Goal: Task Accomplishment & Management: Manage account settings

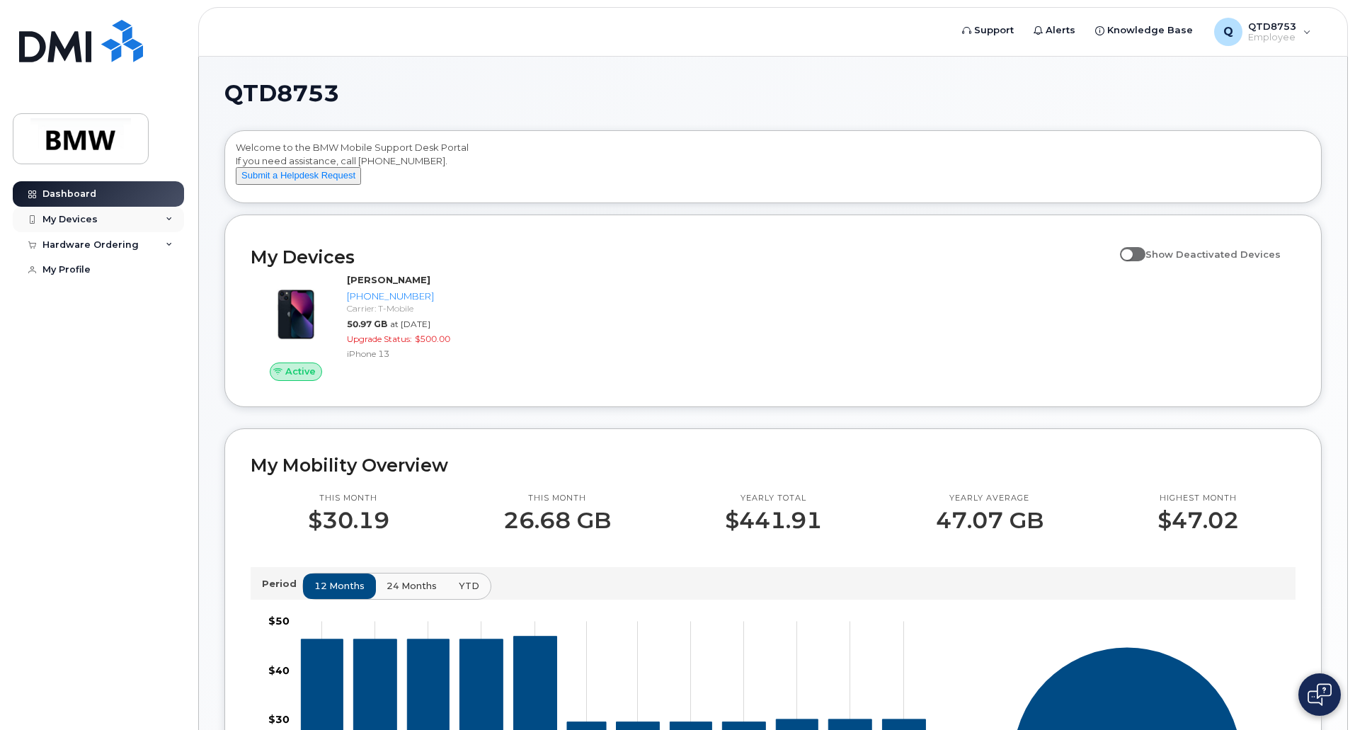
click at [163, 224] on div "My Devices" at bounding box center [98, 219] width 171 height 25
click at [122, 280] on div "([PERSON_NAME])" at bounding box center [129, 285] width 86 height 13
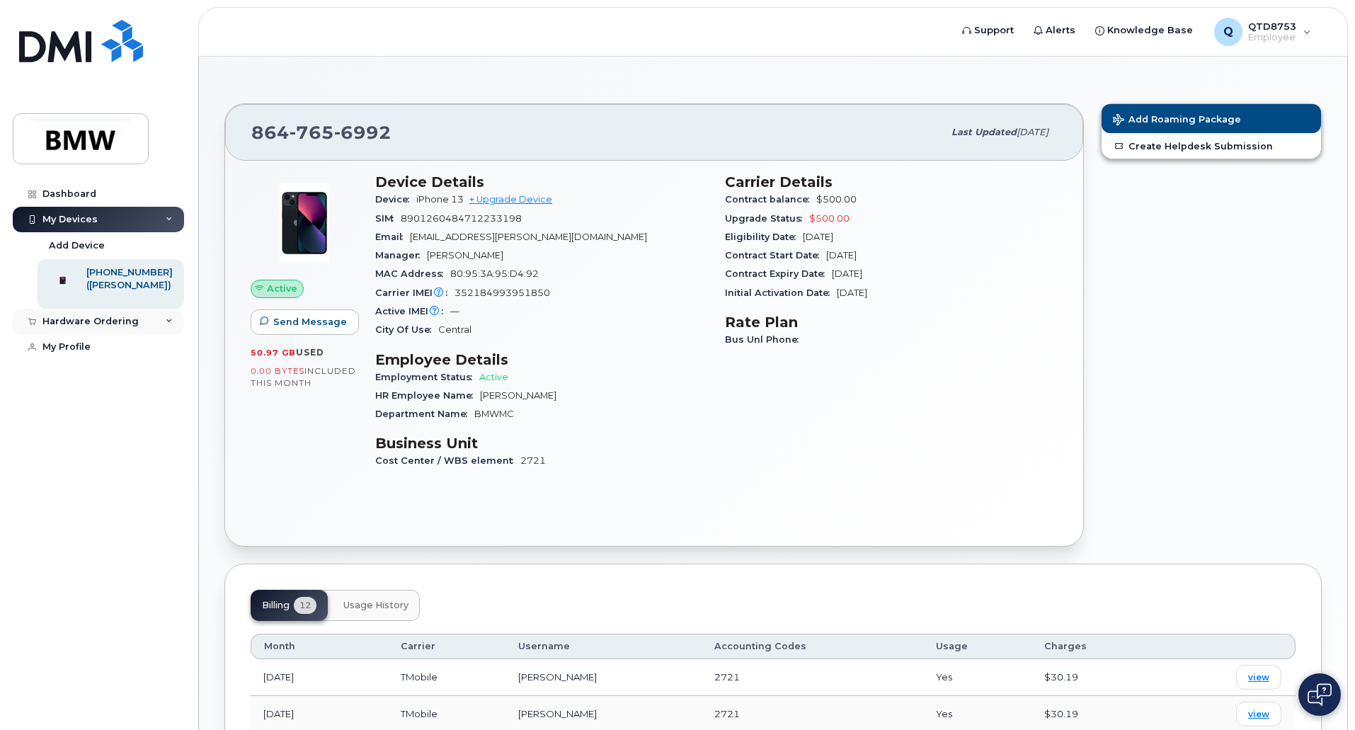
click at [109, 334] on div "Hardware Ordering" at bounding box center [98, 321] width 171 height 25
click at [90, 354] on div "My Orders" at bounding box center [74, 347] width 51 height 13
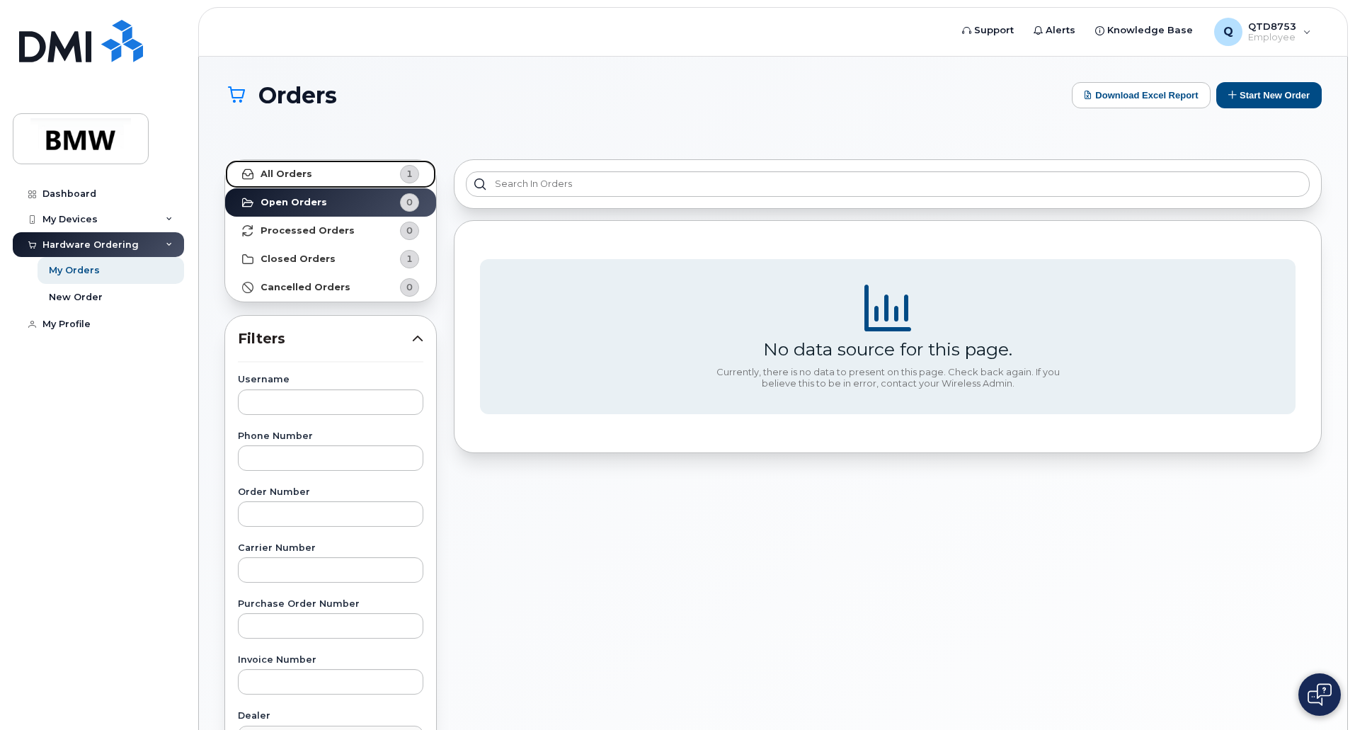
click at [389, 173] on span "1" at bounding box center [398, 174] width 42 height 18
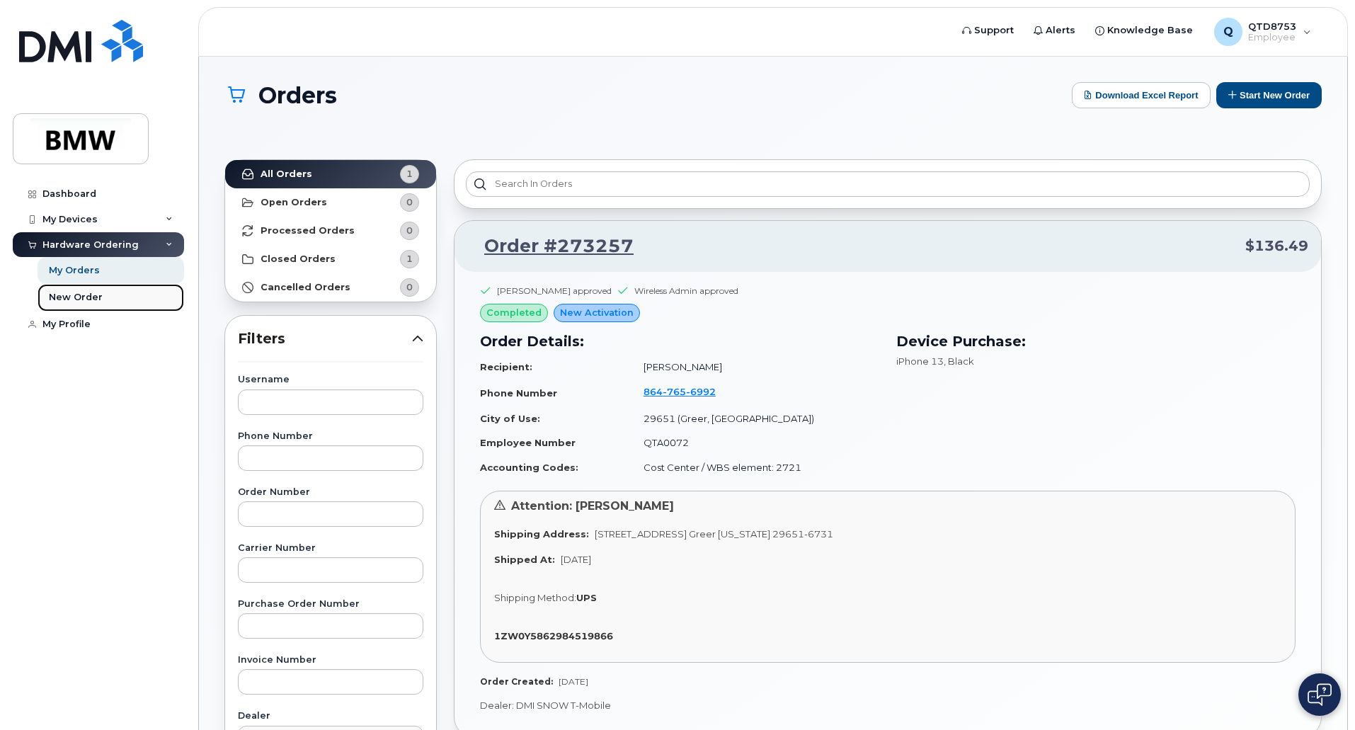
click at [81, 302] on div "New Order" at bounding box center [76, 297] width 54 height 13
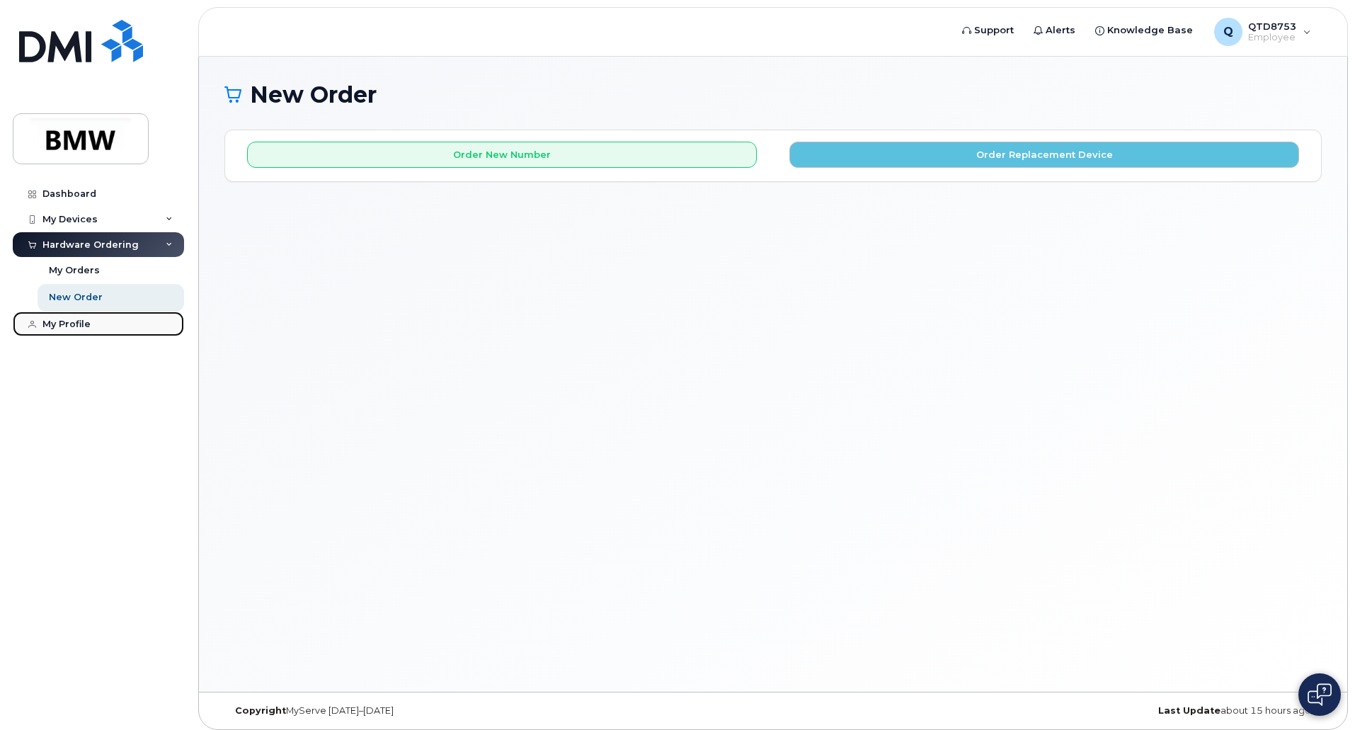
click at [69, 329] on div "My Profile" at bounding box center [66, 324] width 48 height 11
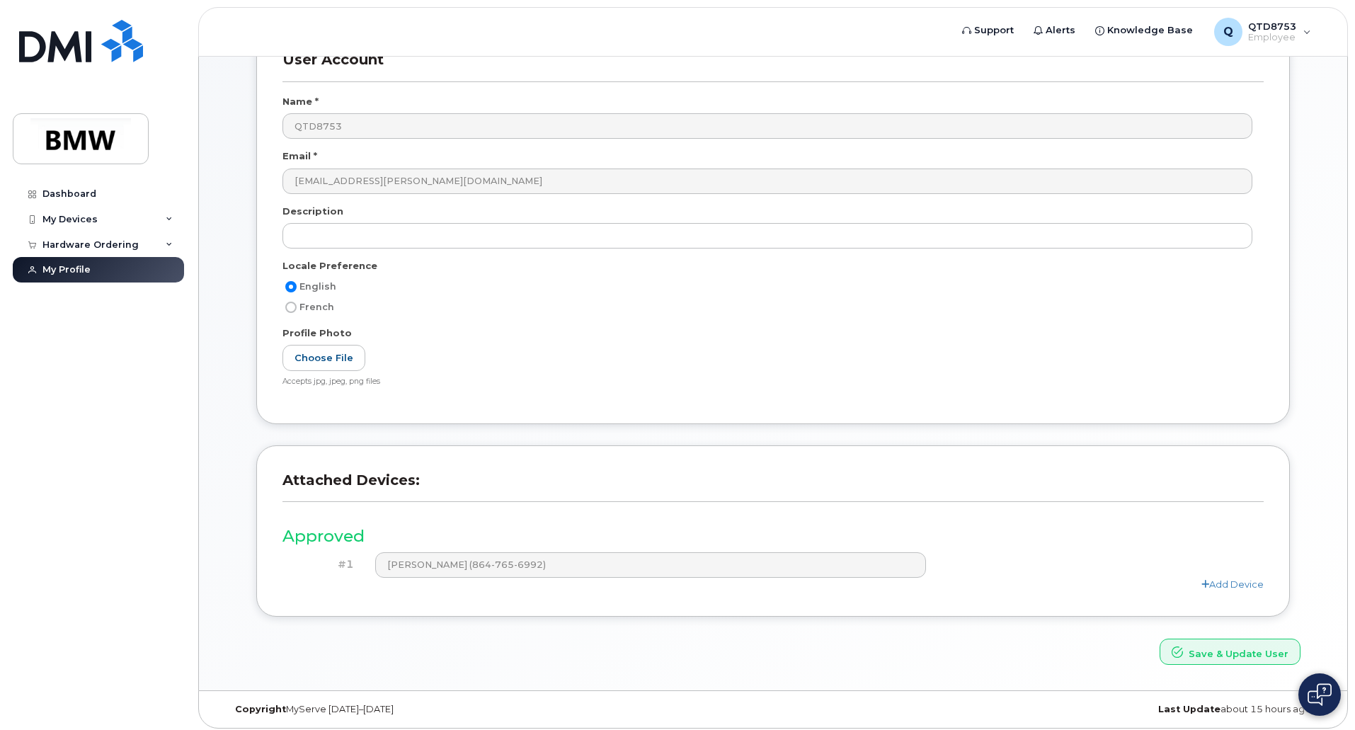
scroll to position [111, 0]
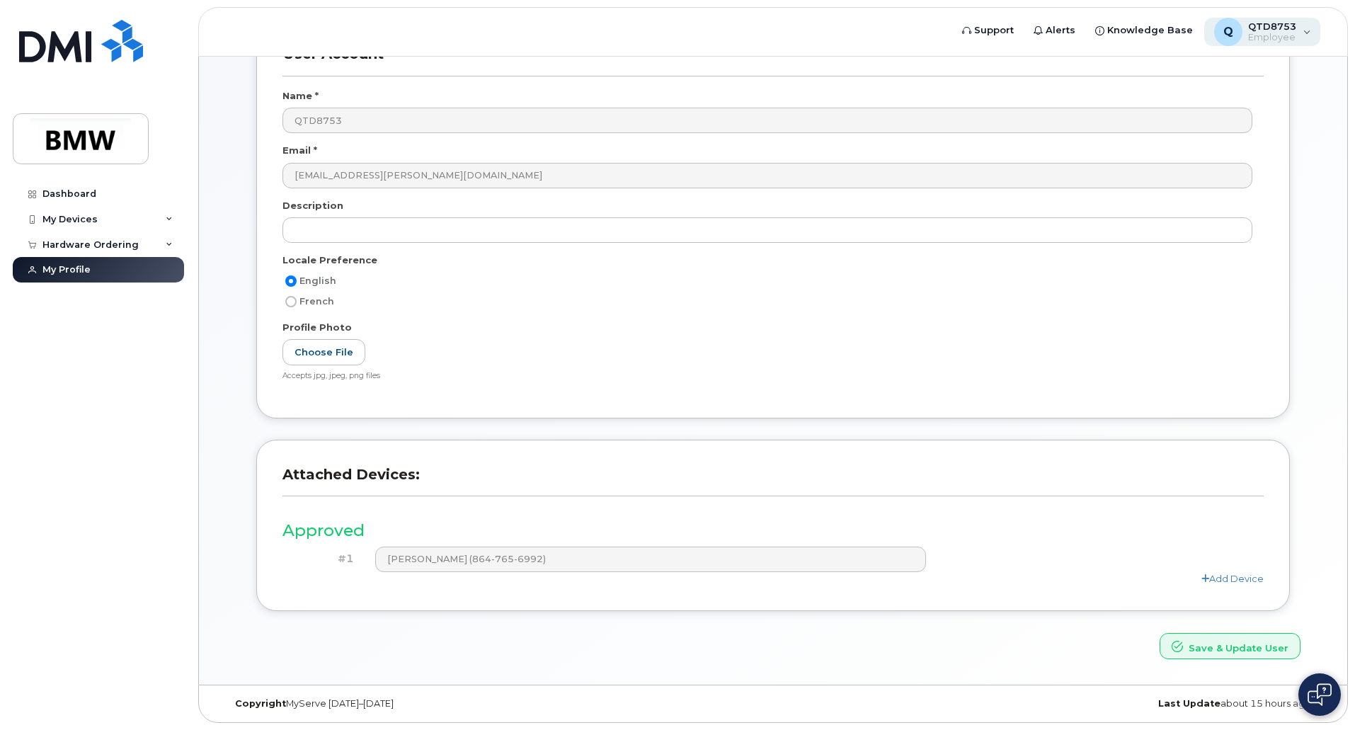
click at [1271, 30] on span "QTD8753" at bounding box center [1272, 26] width 48 height 11
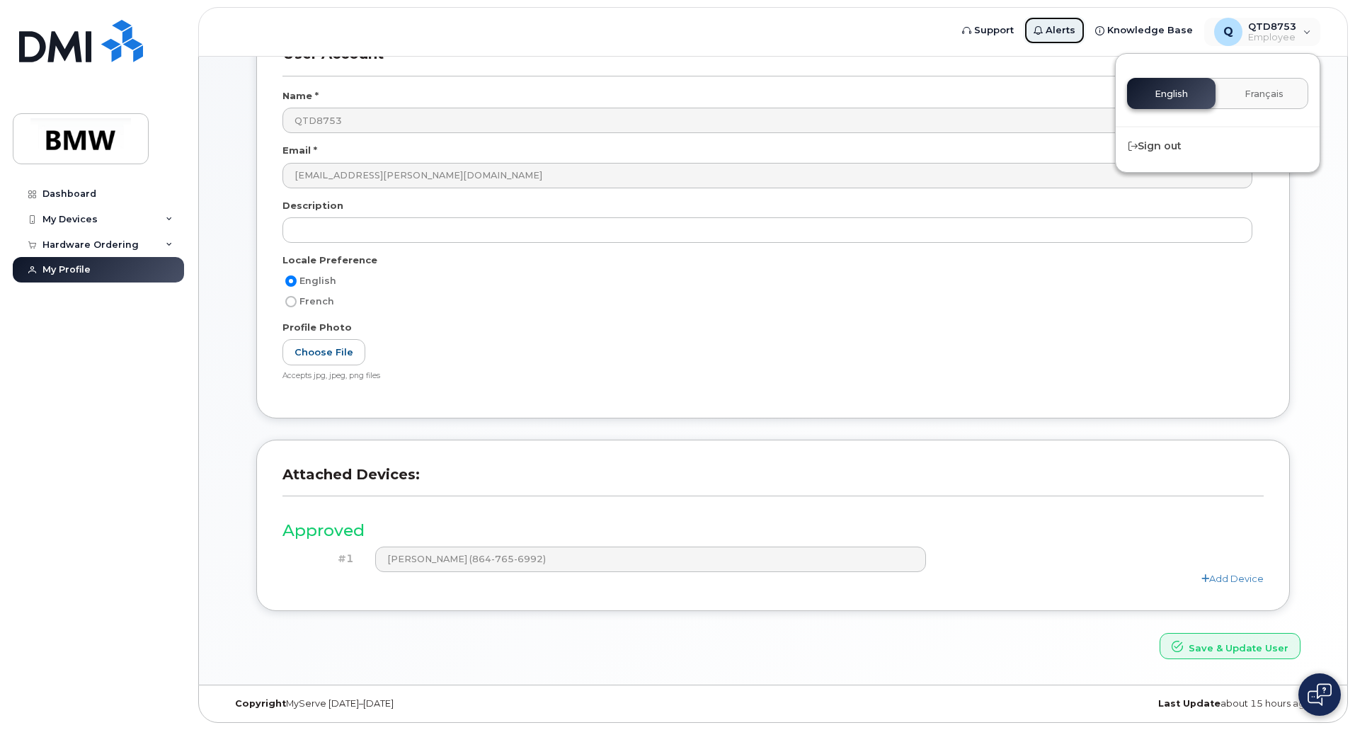
click at [1072, 33] on span "Alerts" at bounding box center [1061, 30] width 30 height 14
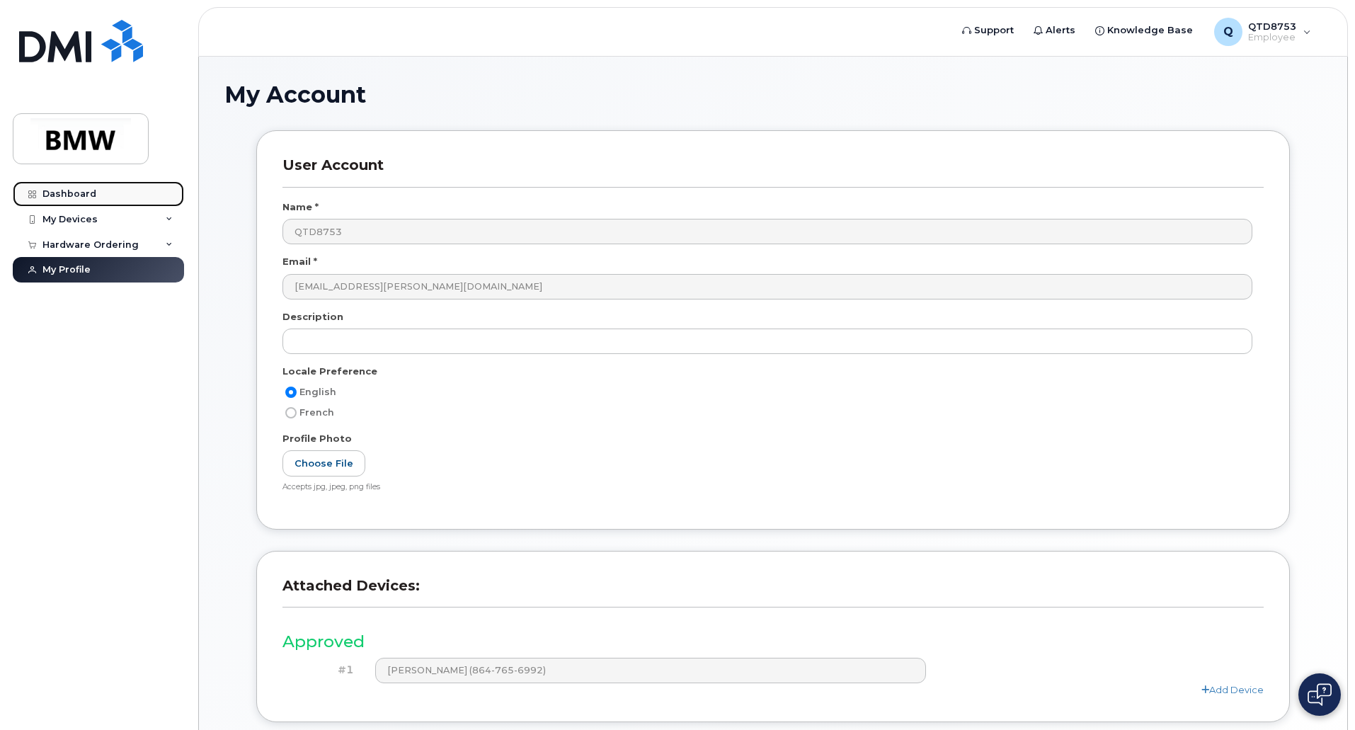
click at [82, 202] on link "Dashboard" at bounding box center [98, 193] width 171 height 25
